Goal: Task Accomplishment & Management: Manage account settings

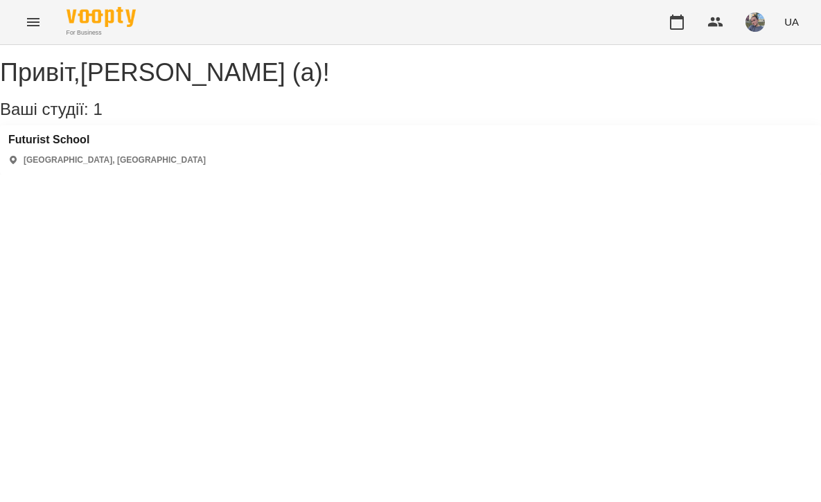
click at [52, 163] on div "[GEOGRAPHIC_DATA] [GEOGRAPHIC_DATA], [GEOGRAPHIC_DATA]" at bounding box center [106, 150] width 197 height 33
click at [53, 146] on h3 "Futurist School" at bounding box center [106, 140] width 197 height 12
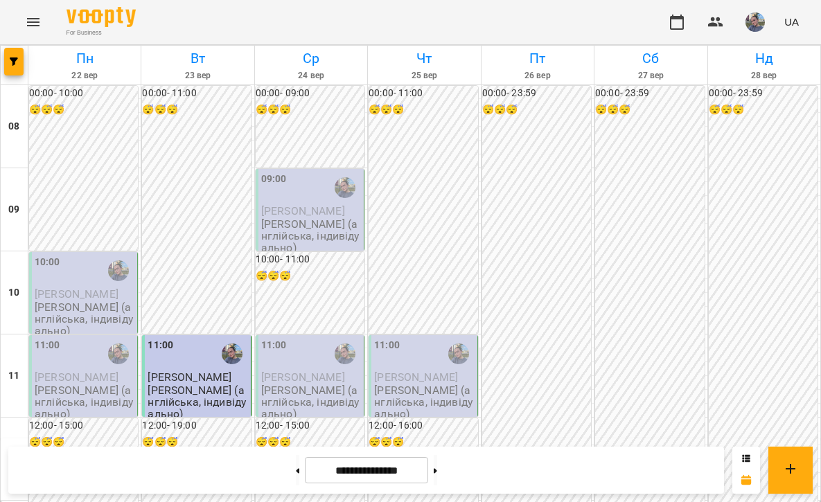
scroll to position [808, 0]
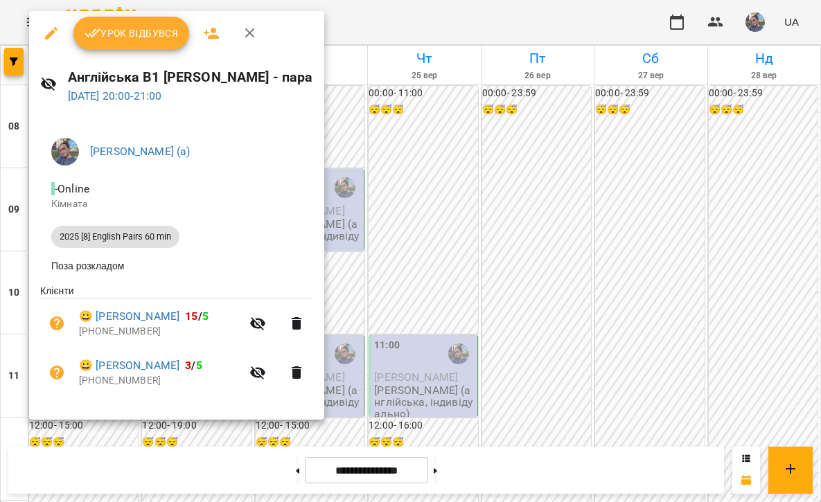
click at [249, 41] on icon "button" at bounding box center [250, 33] width 17 height 17
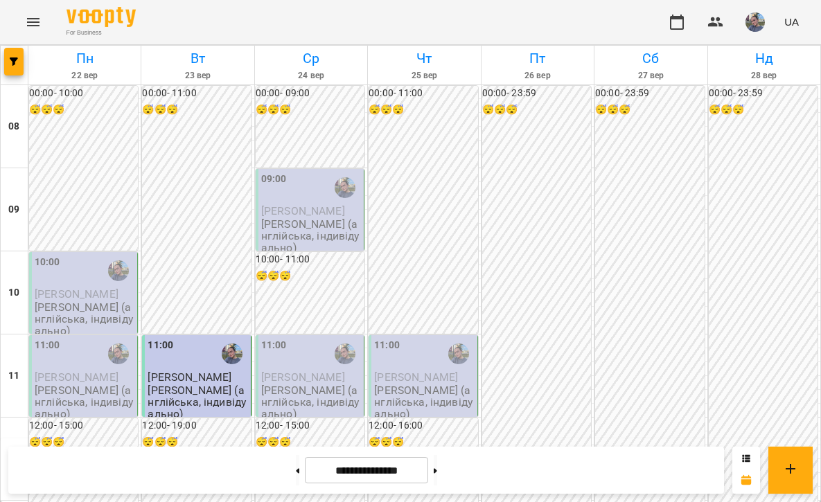
scroll to position [892, 0]
click at [437, 472] on icon at bounding box center [434, 471] width 3 height 6
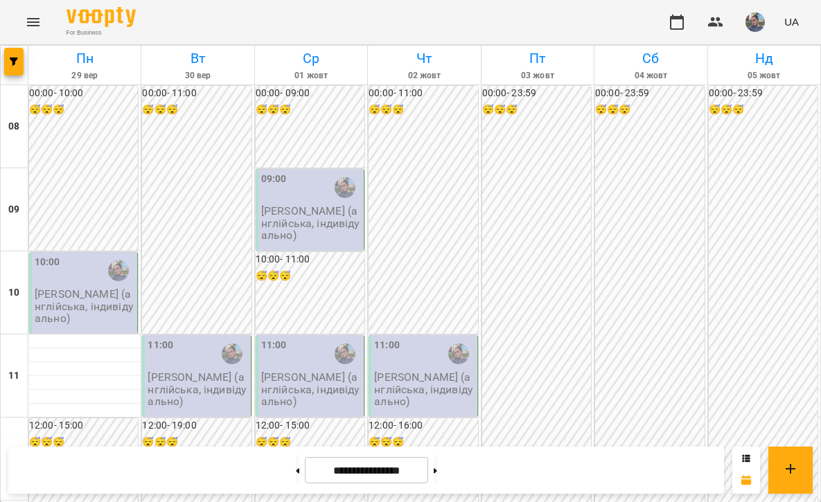
click at [277, 485] on div "**********" at bounding box center [365, 470] width 715 height 47
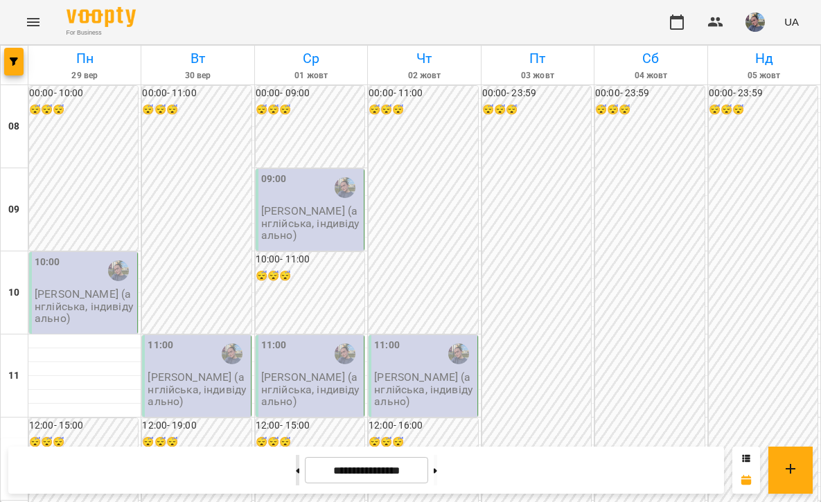
click at [296, 478] on button at bounding box center [297, 470] width 3 height 30
type input "**********"
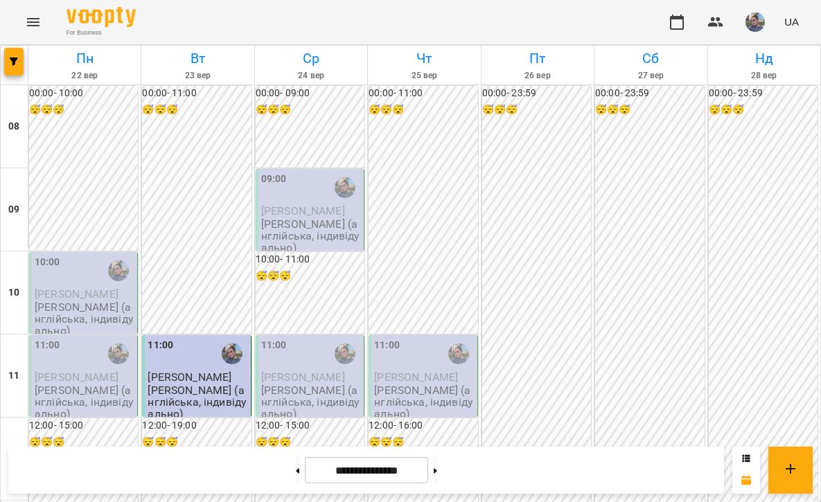
scroll to position [740, 0]
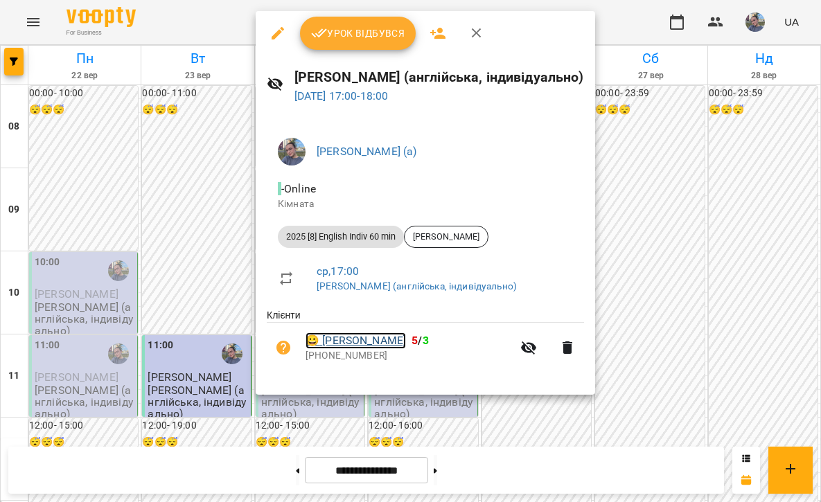
click at [344, 342] on link "😀 [PERSON_NAME]" at bounding box center [355, 340] width 100 height 17
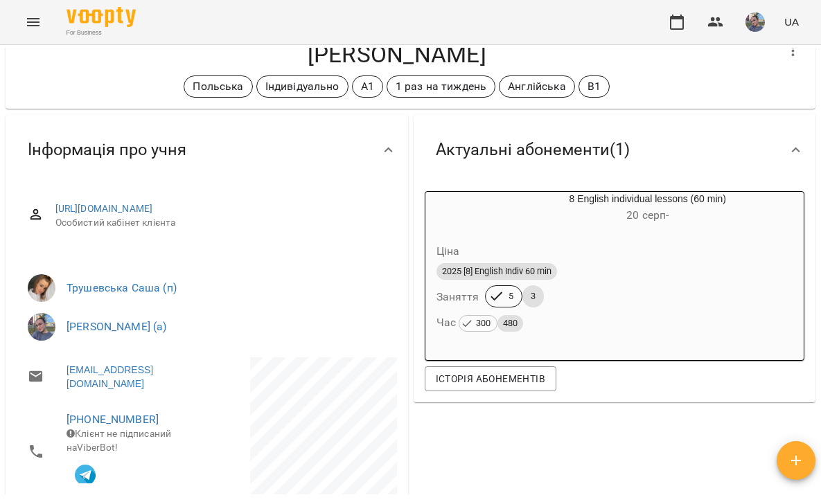
scroll to position [42, 0]
